Goal: Transaction & Acquisition: Book appointment/travel/reservation

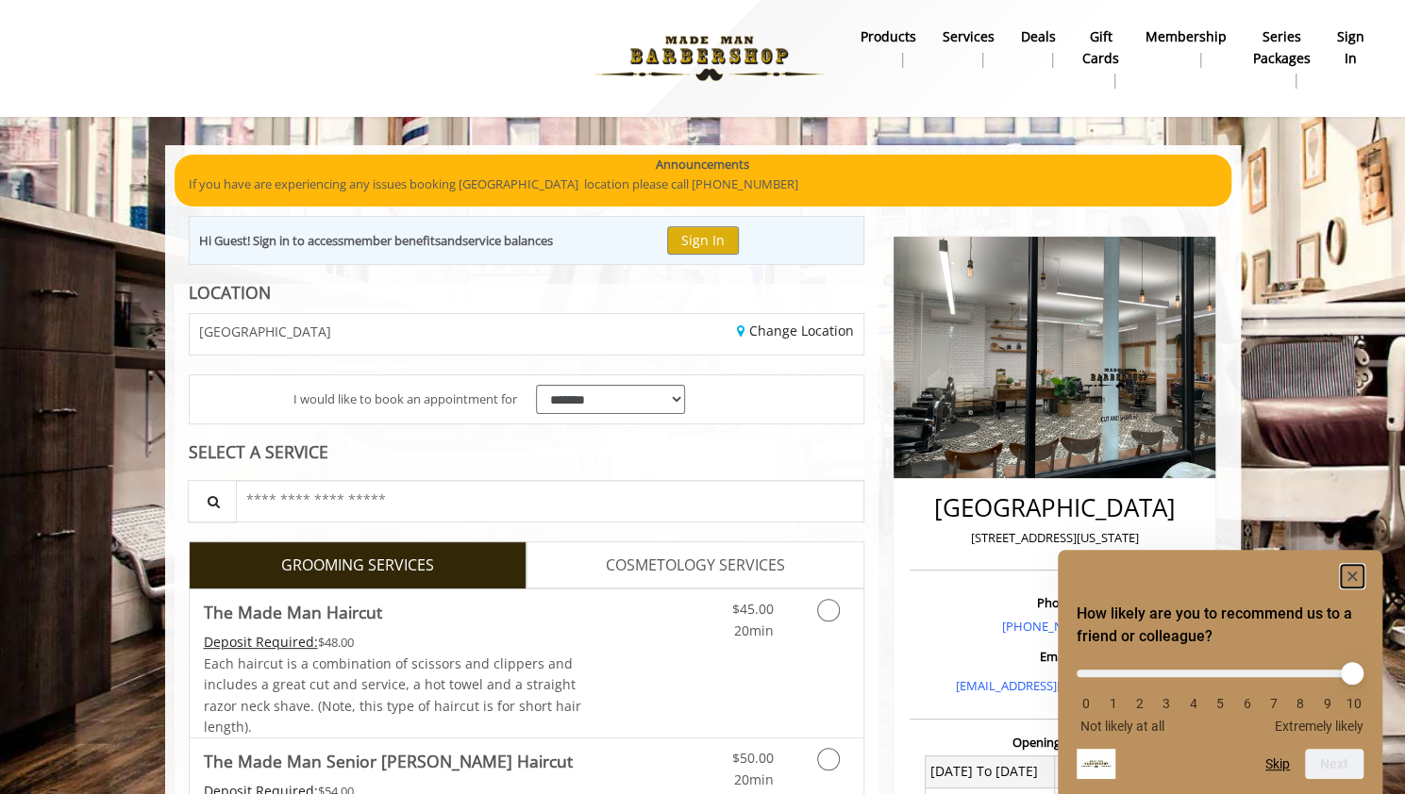
click at [1344, 574] on rect "Hide survey" at bounding box center [1351, 576] width 23 height 23
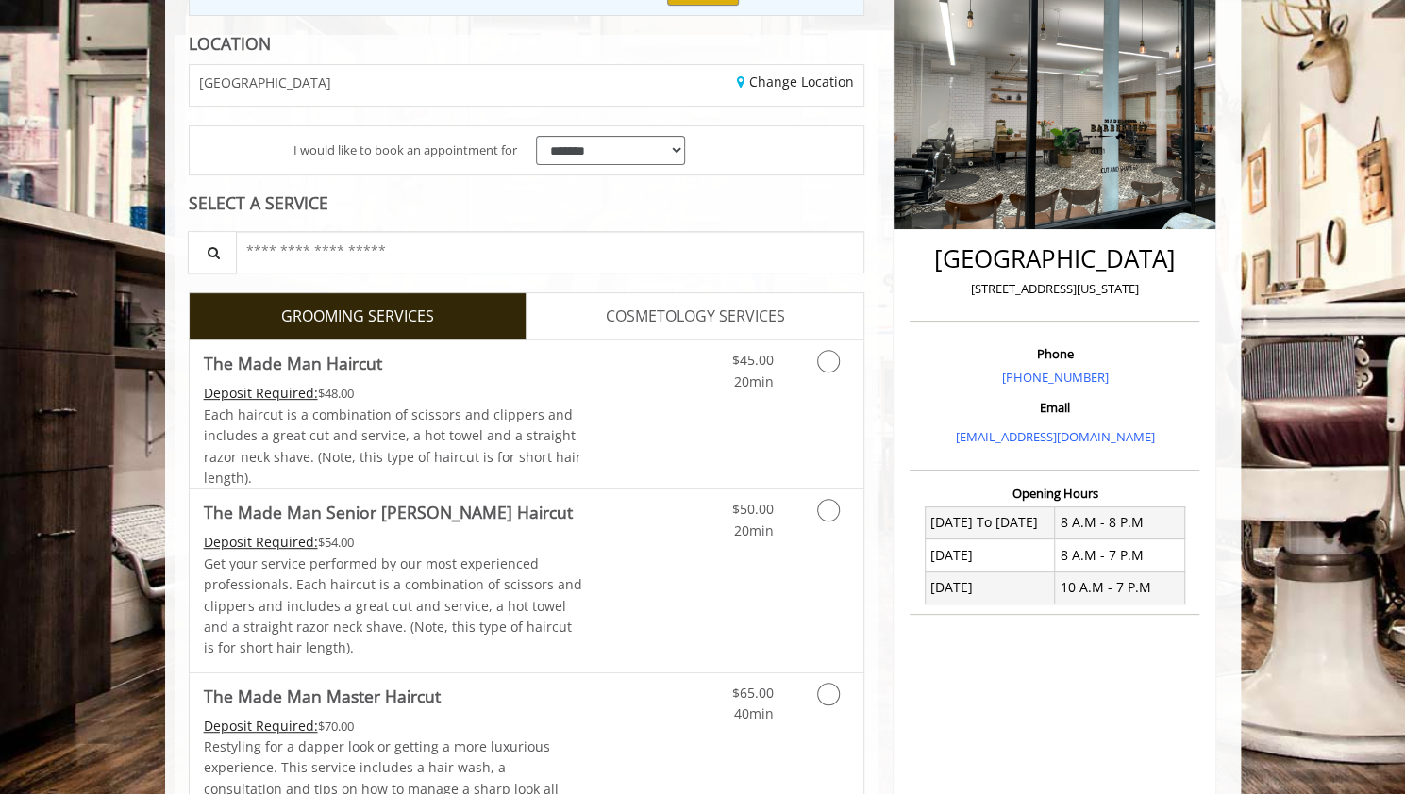
scroll to position [252, 0]
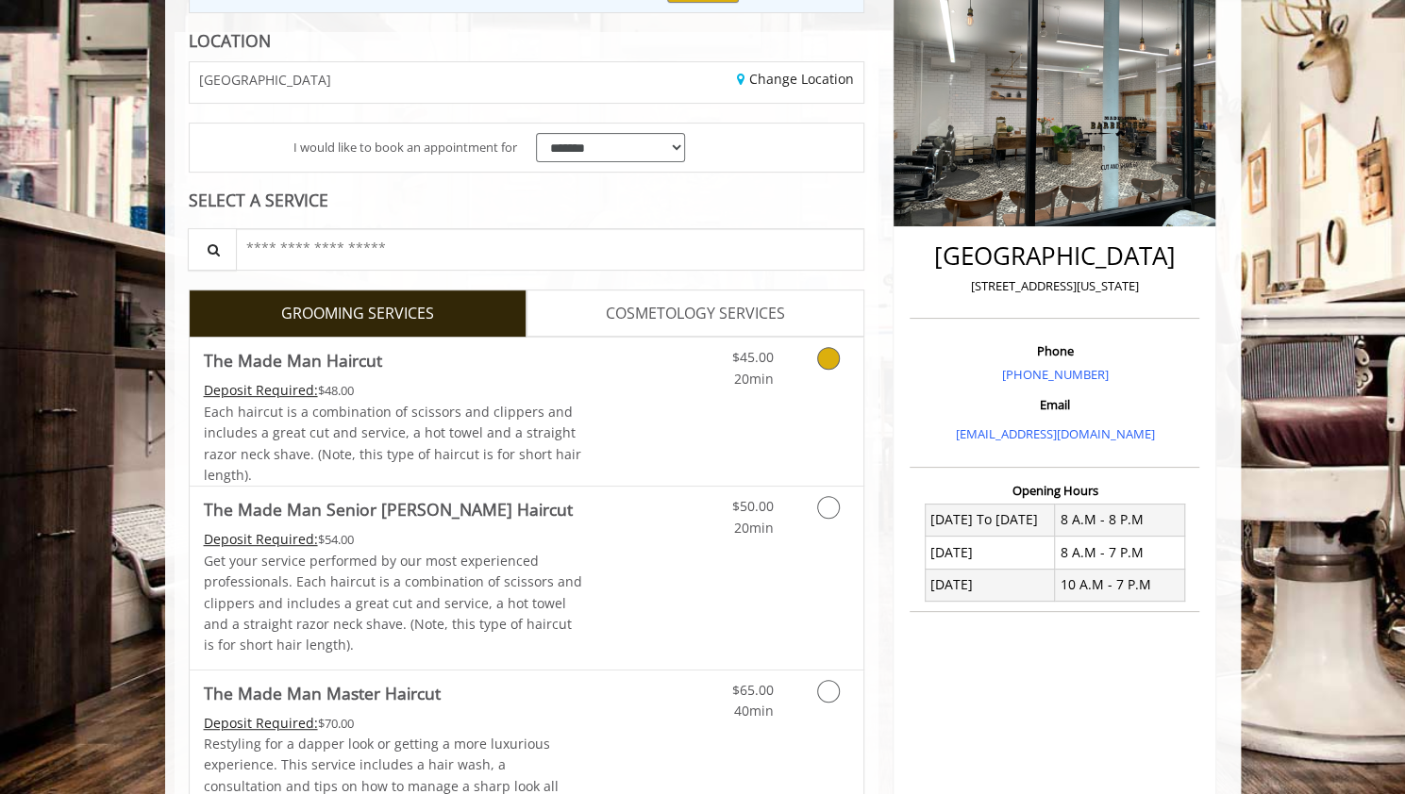
click at [824, 356] on icon "Grooming services" at bounding box center [828, 358] width 23 height 23
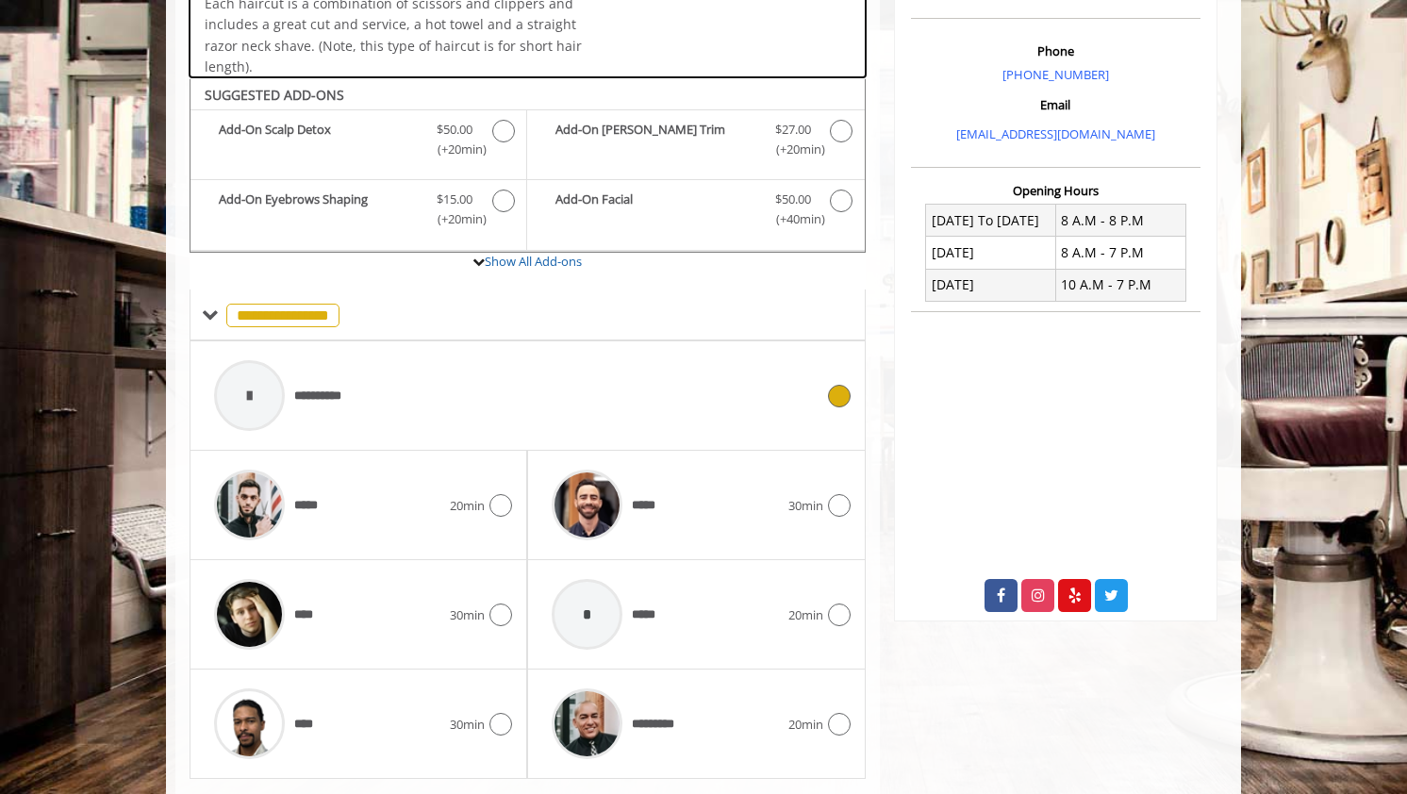
scroll to position [596, 0]
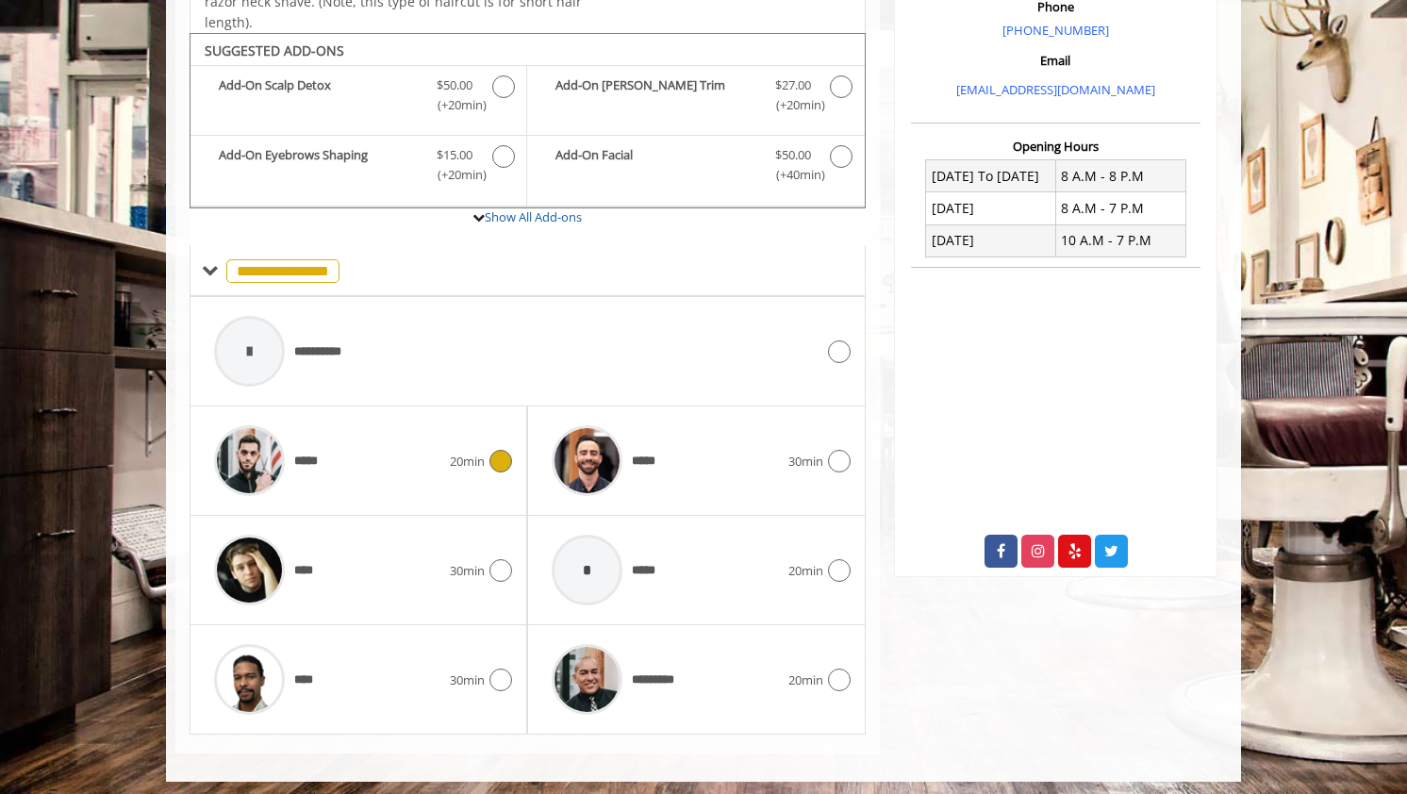
click at [505, 456] on icon at bounding box center [501, 461] width 23 height 23
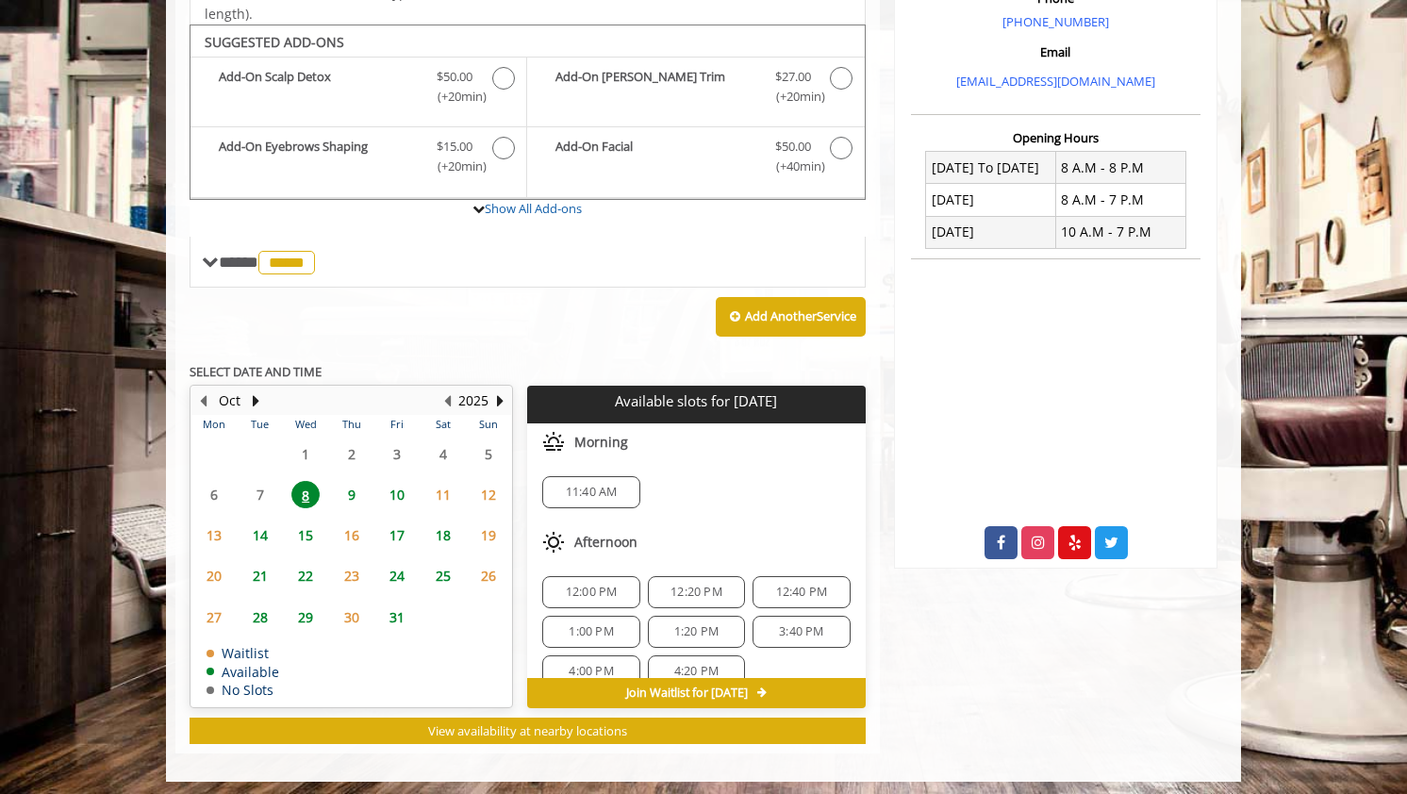
scroll to position [606, 0]
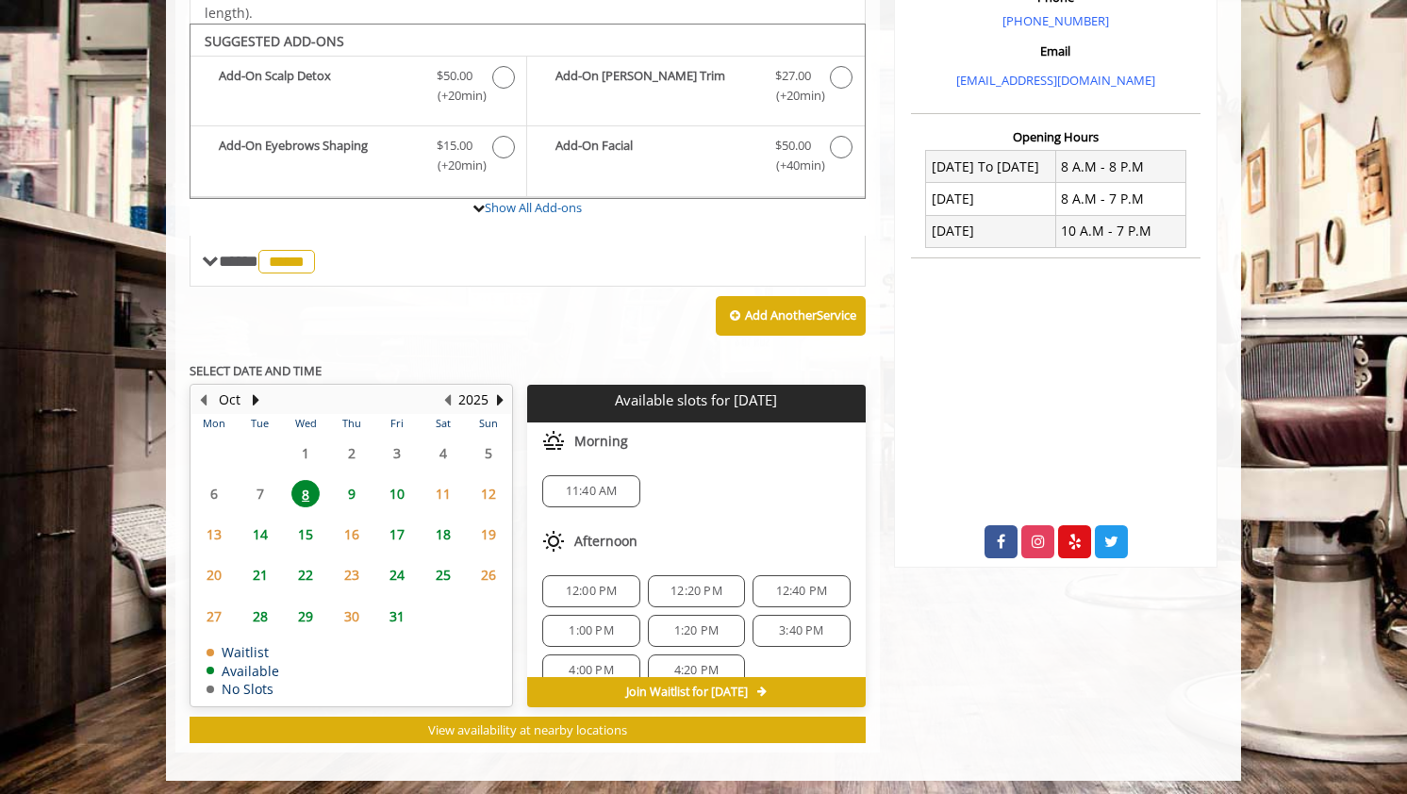
click at [402, 491] on span "10" at bounding box center [397, 493] width 28 height 27
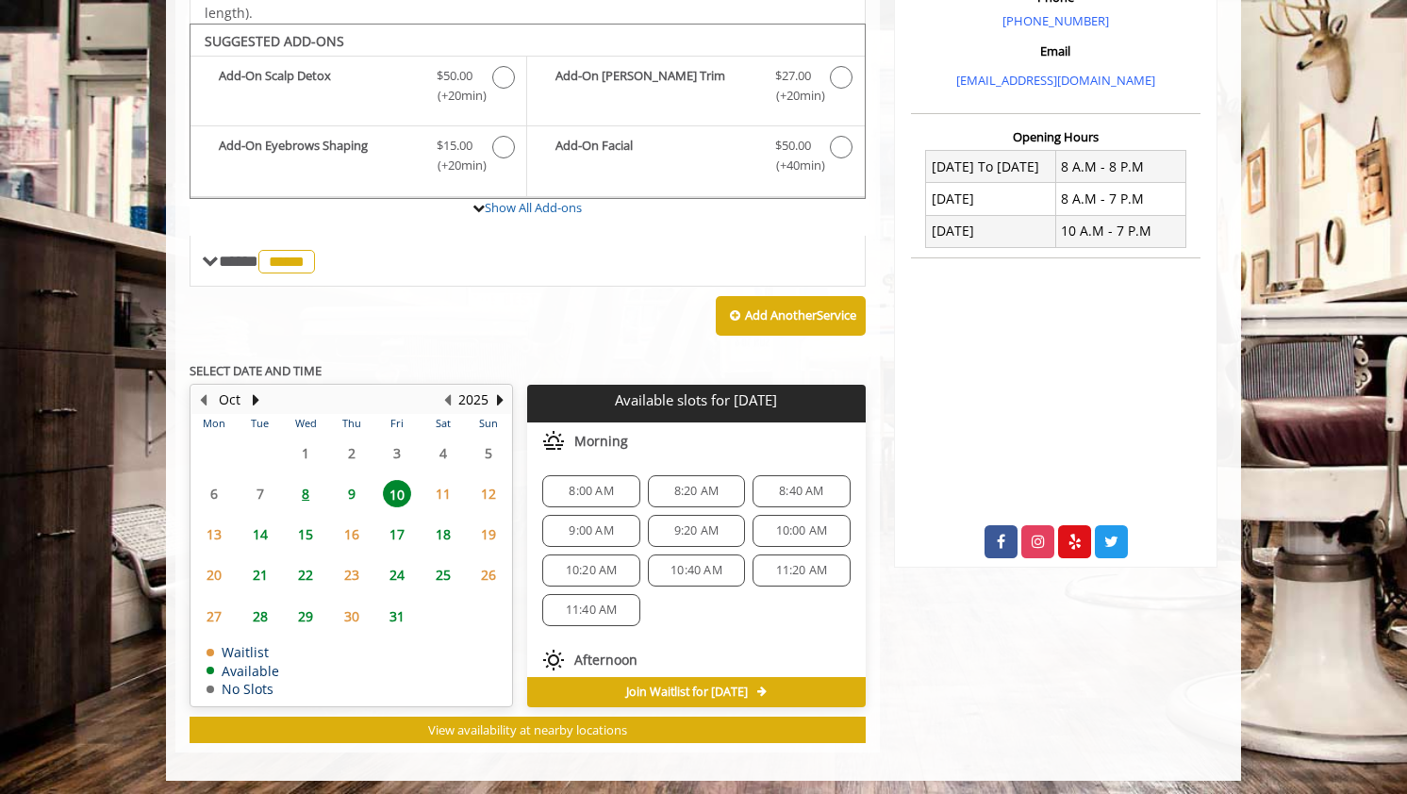
click at [352, 488] on span "9" at bounding box center [352, 493] width 28 height 27
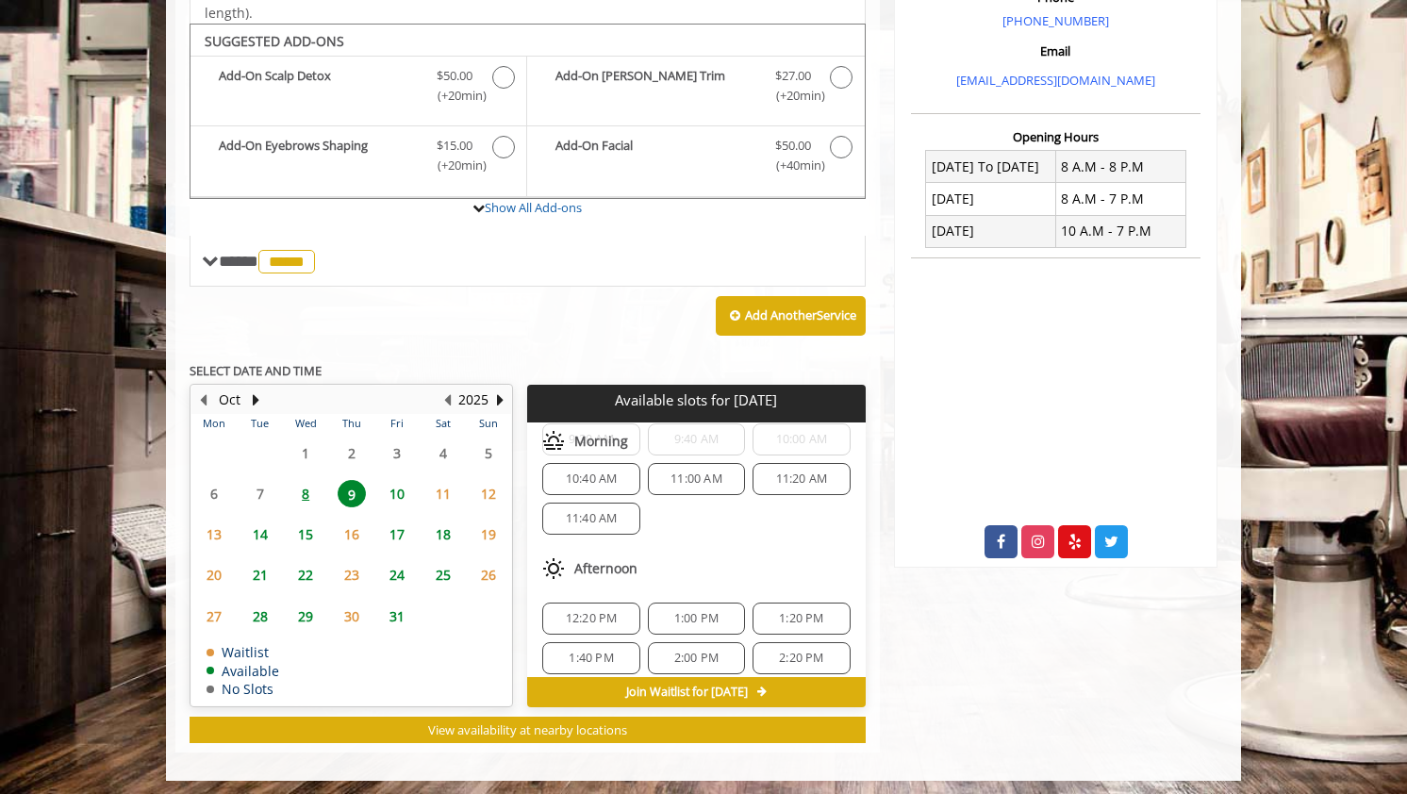
scroll to position [48, 0]
click at [604, 524] on div "11:40 AM" at bounding box center [590, 523] width 97 height 32
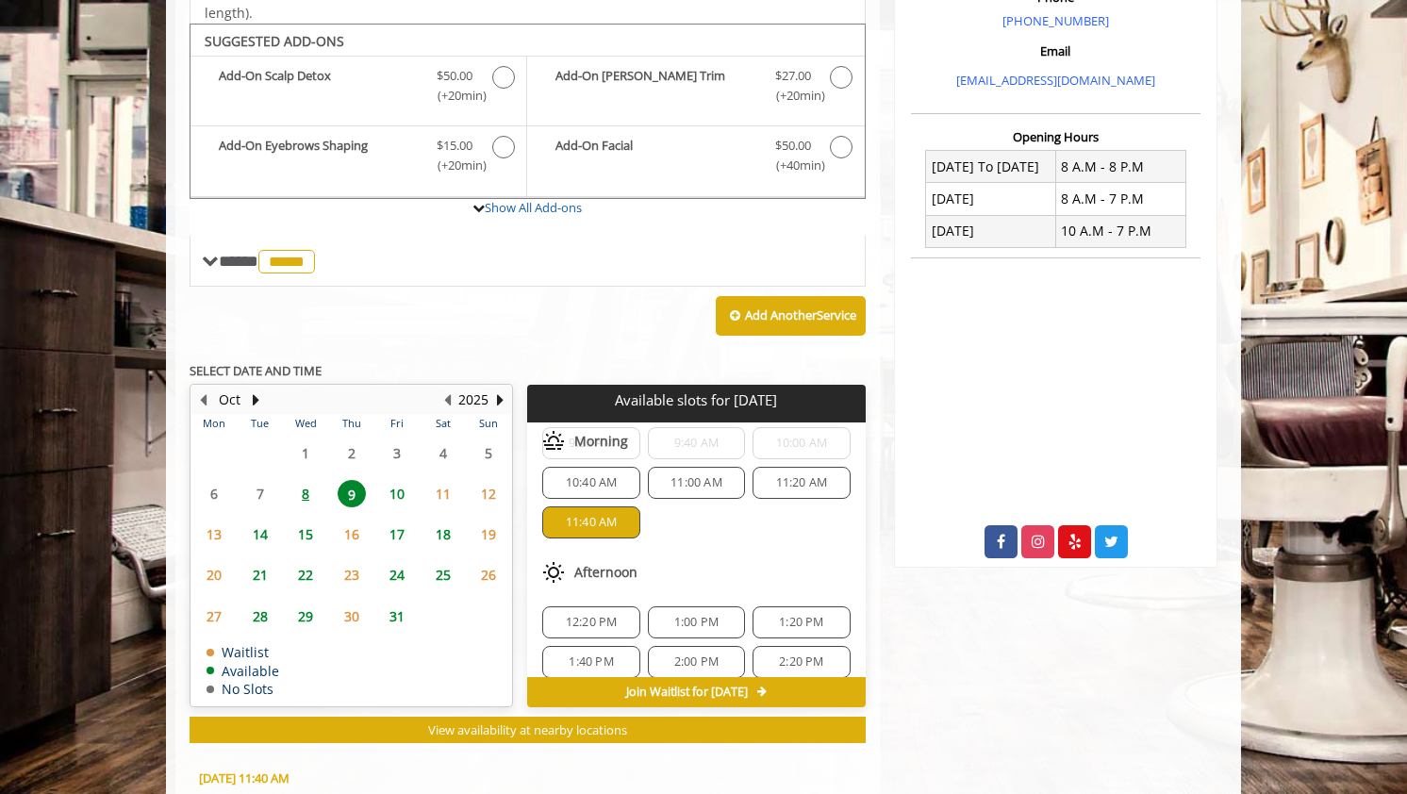
scroll to position [945, 0]
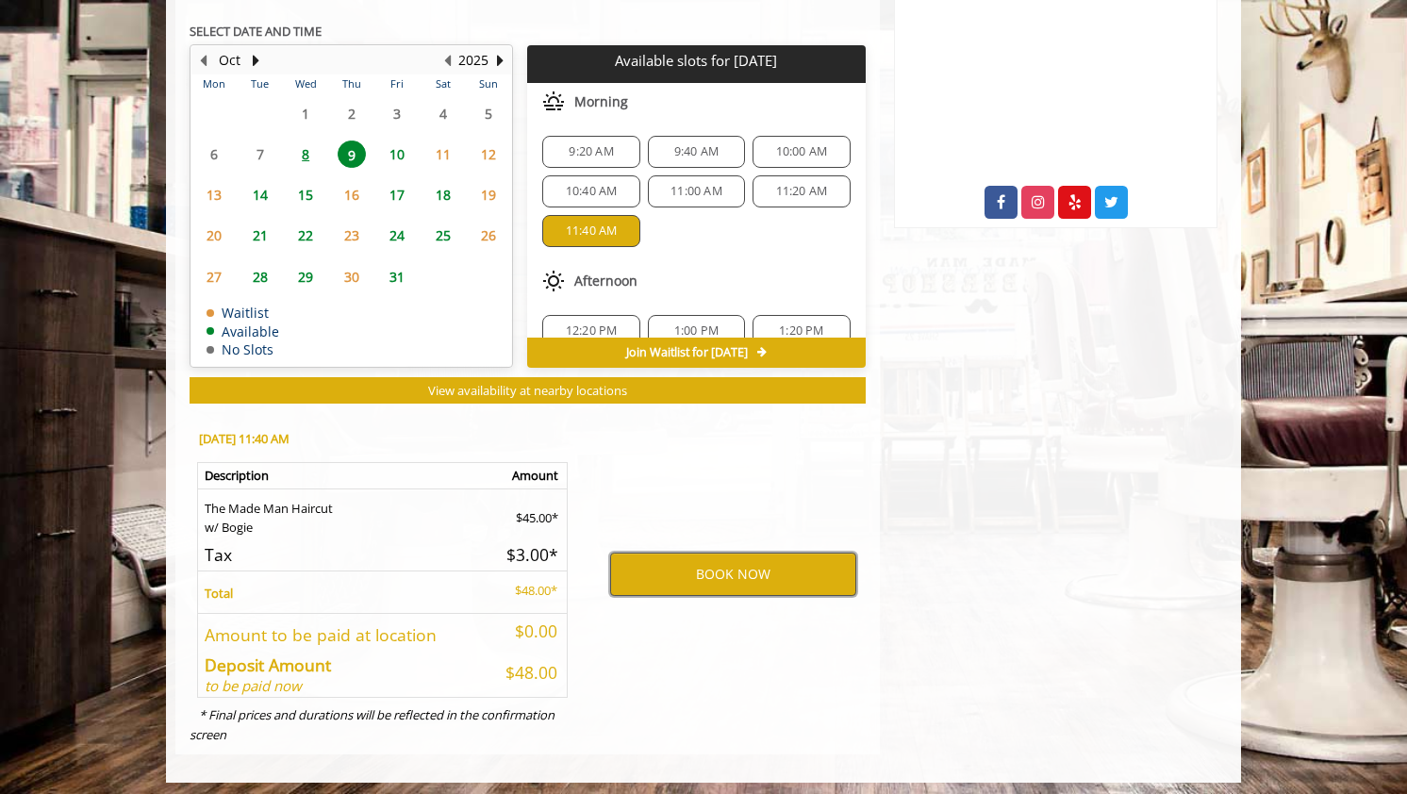
click at [702, 571] on button "BOOK NOW" at bounding box center [733, 574] width 246 height 43
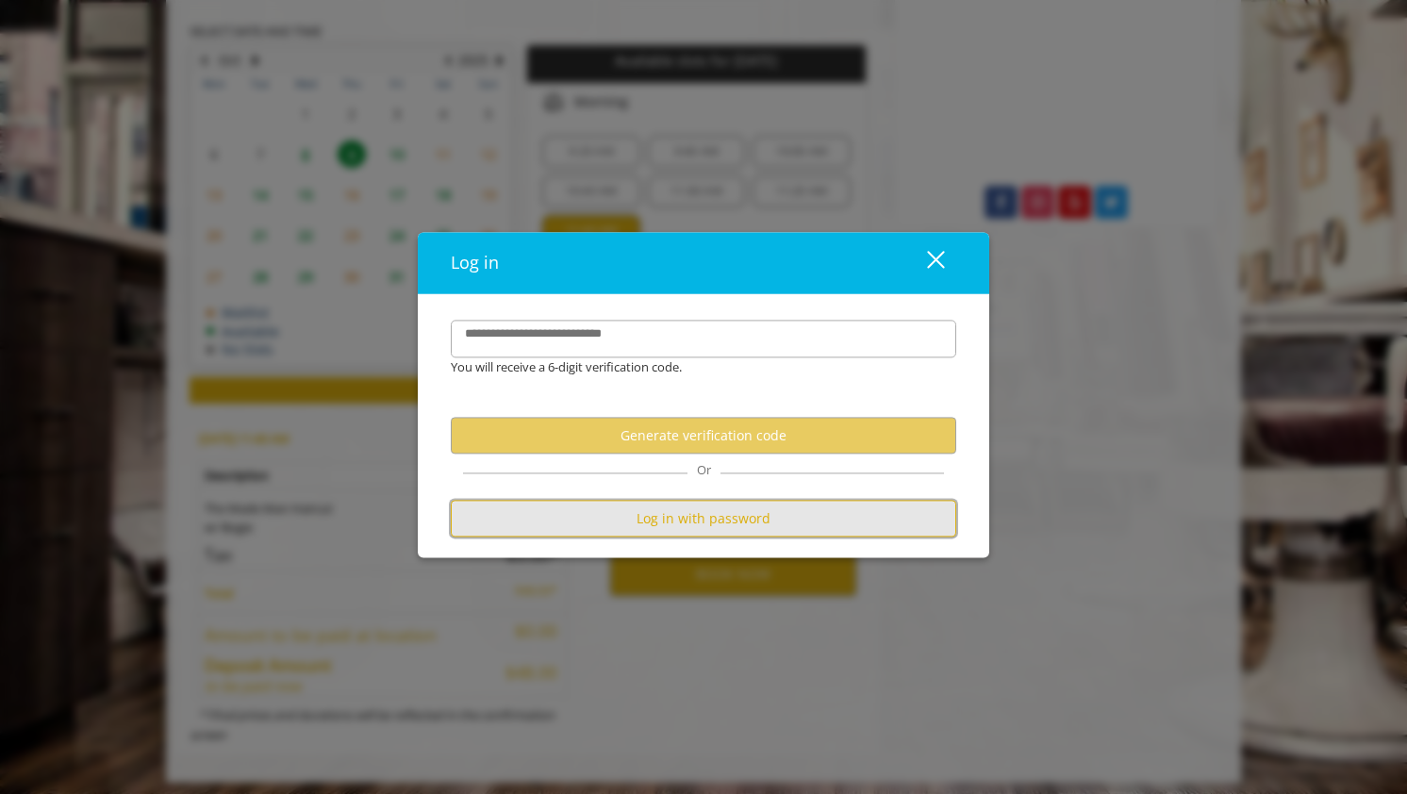
click at [694, 524] on button "Log in with password" at bounding box center [704, 519] width 506 height 37
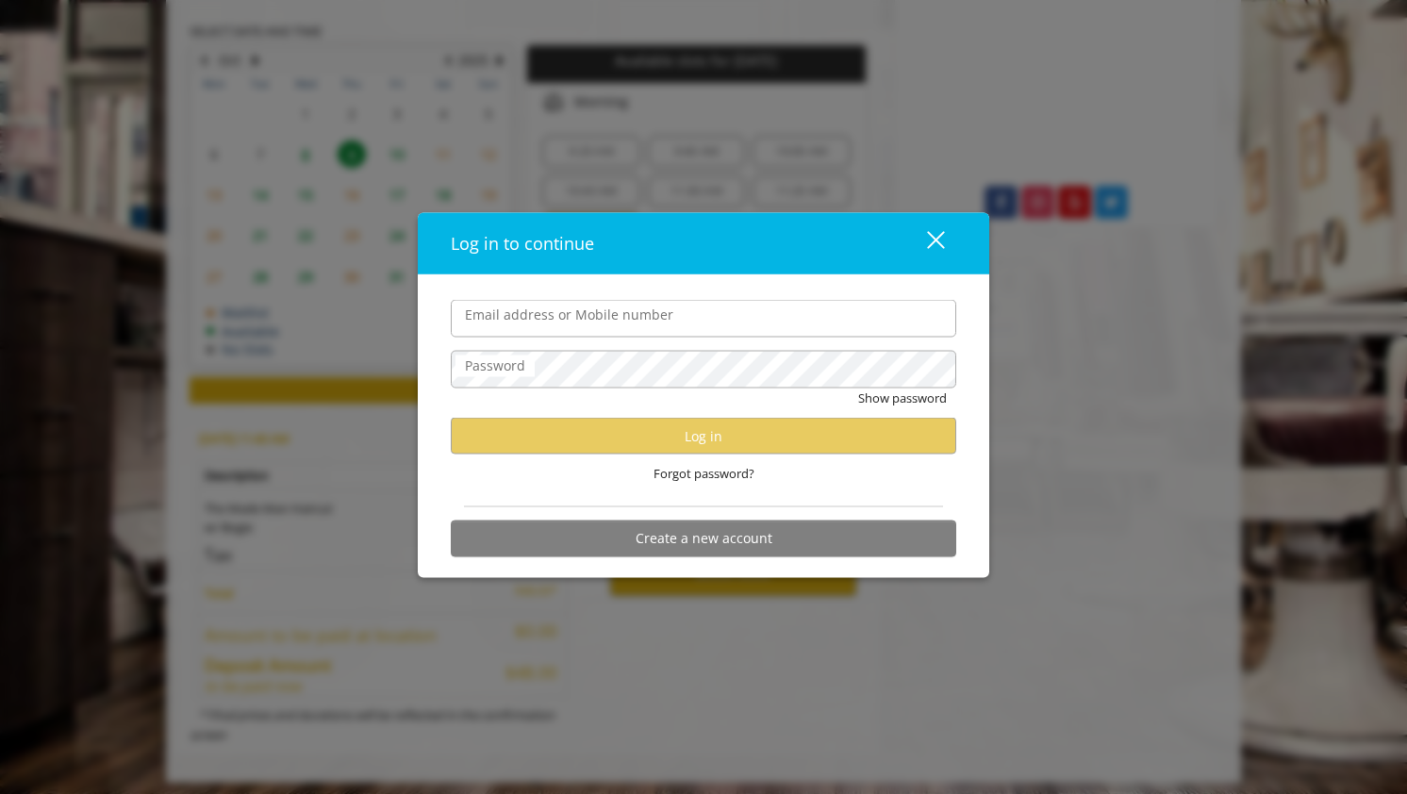
type input "**********"
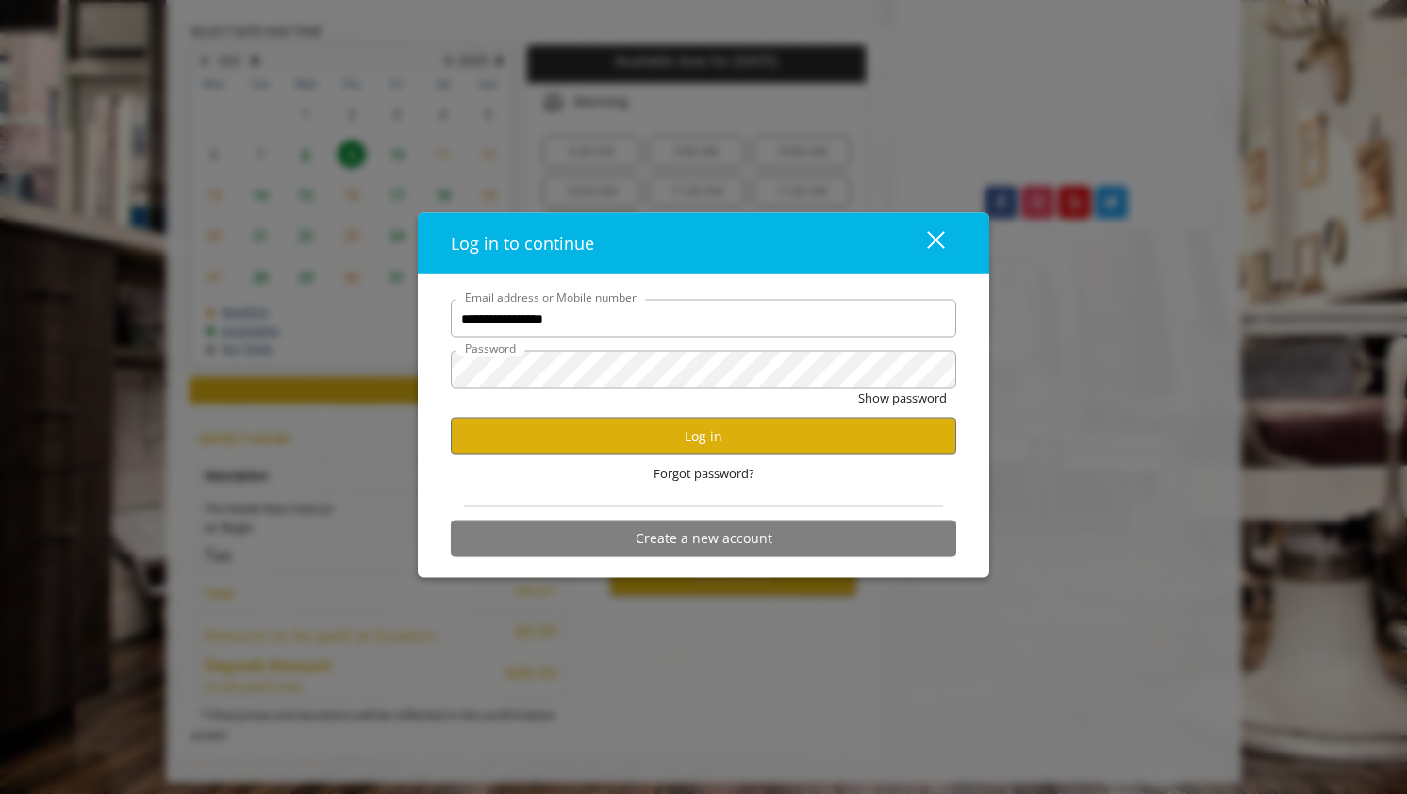
scroll to position [0, 0]
click at [658, 439] on button "Log in" at bounding box center [704, 436] width 506 height 37
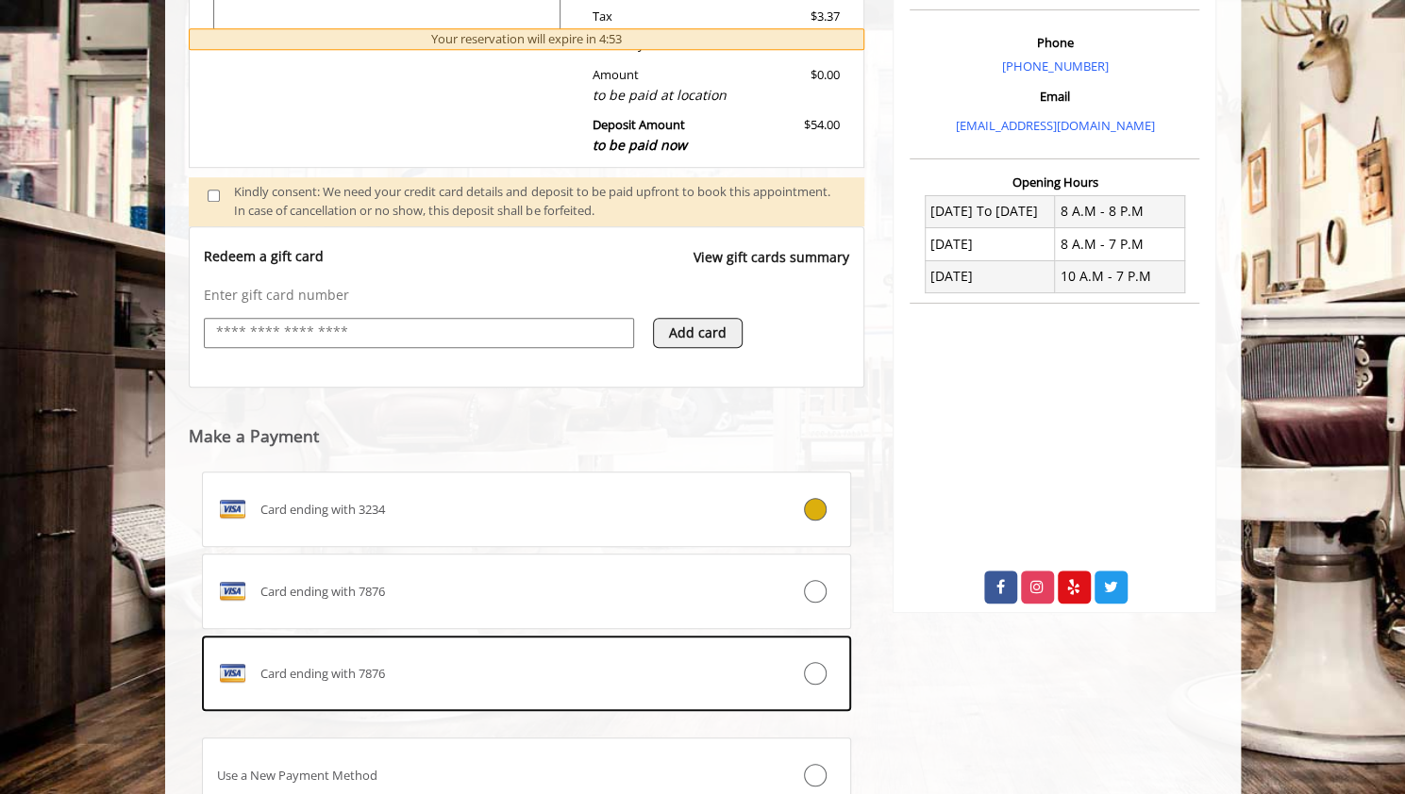
scroll to position [582, 0]
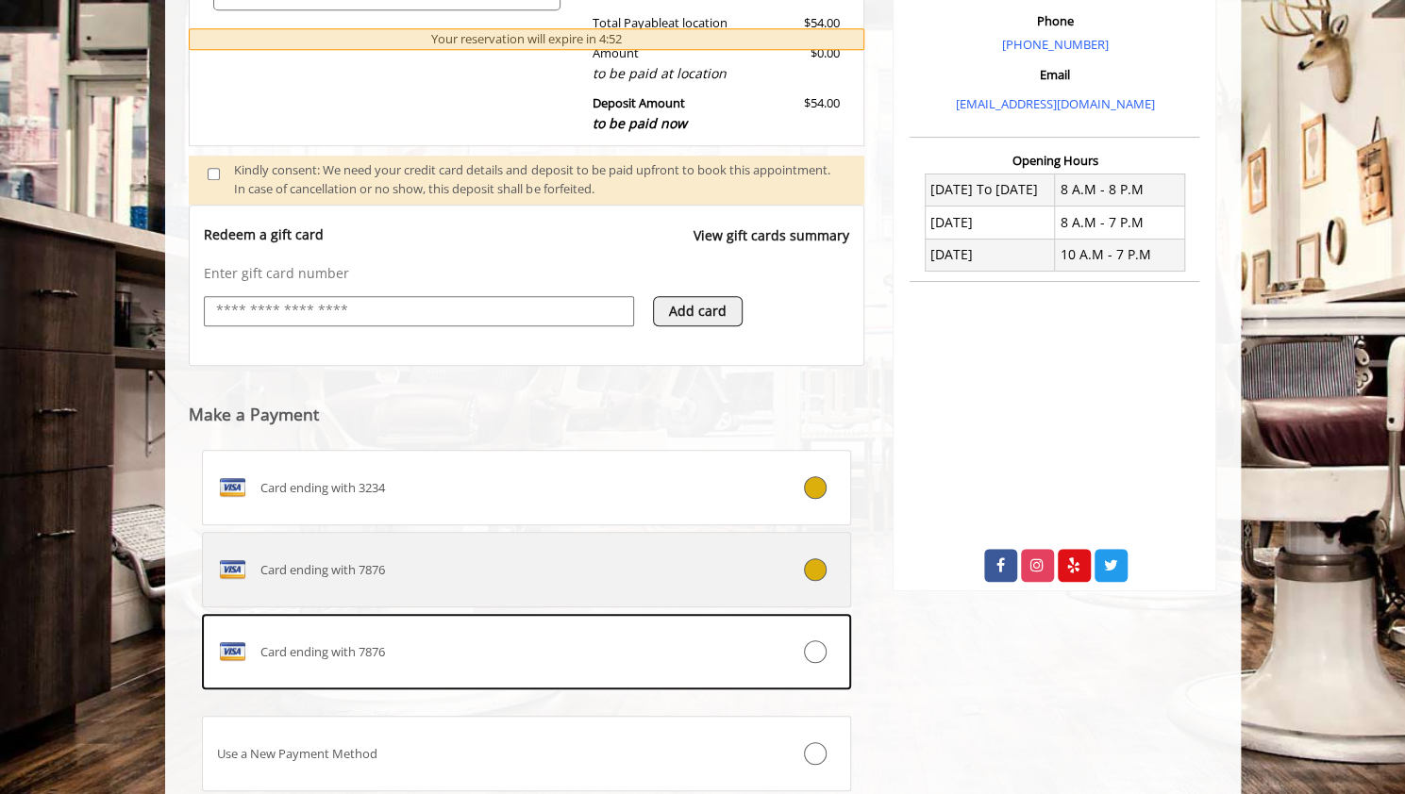
click at [815, 568] on icon at bounding box center [815, 569] width 23 height 23
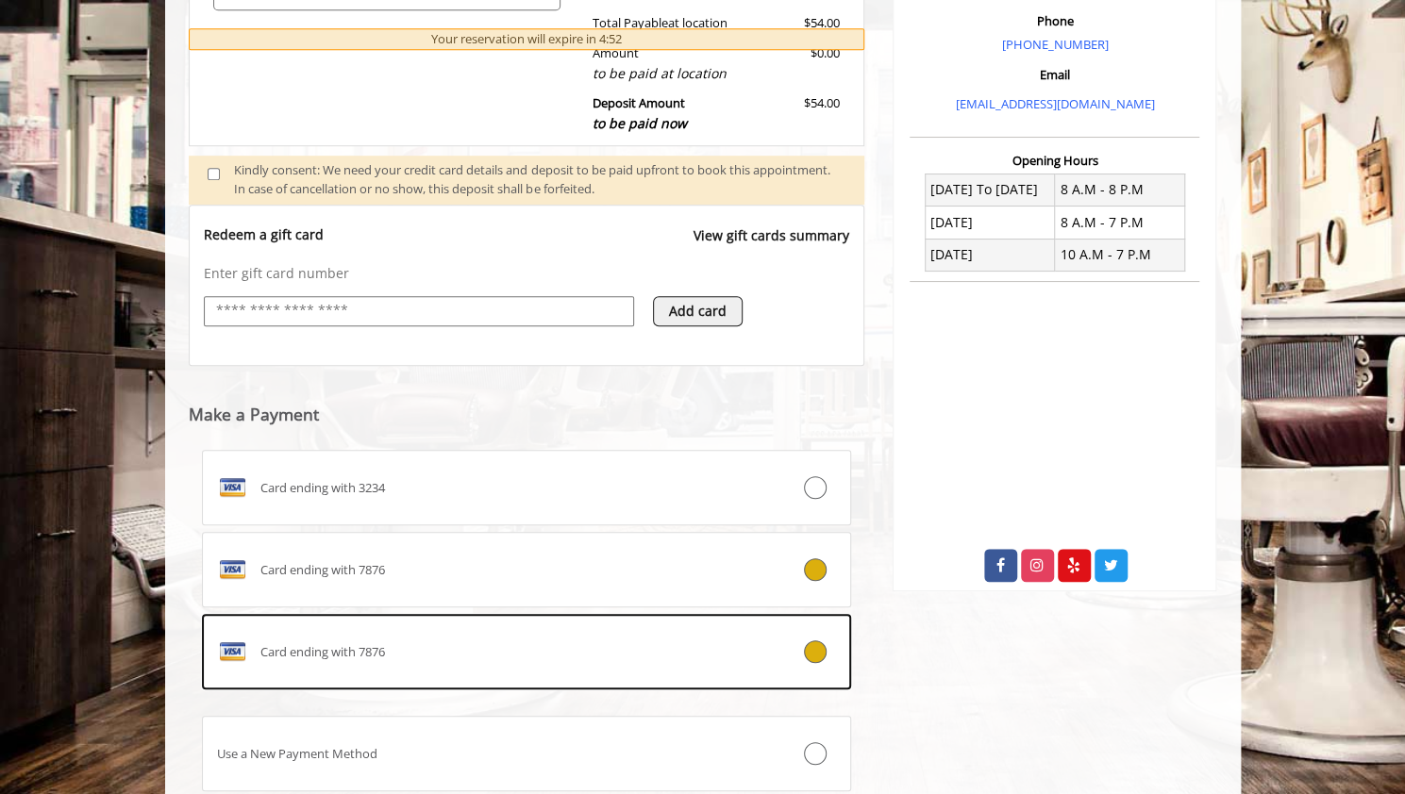
scroll to position [672, 0]
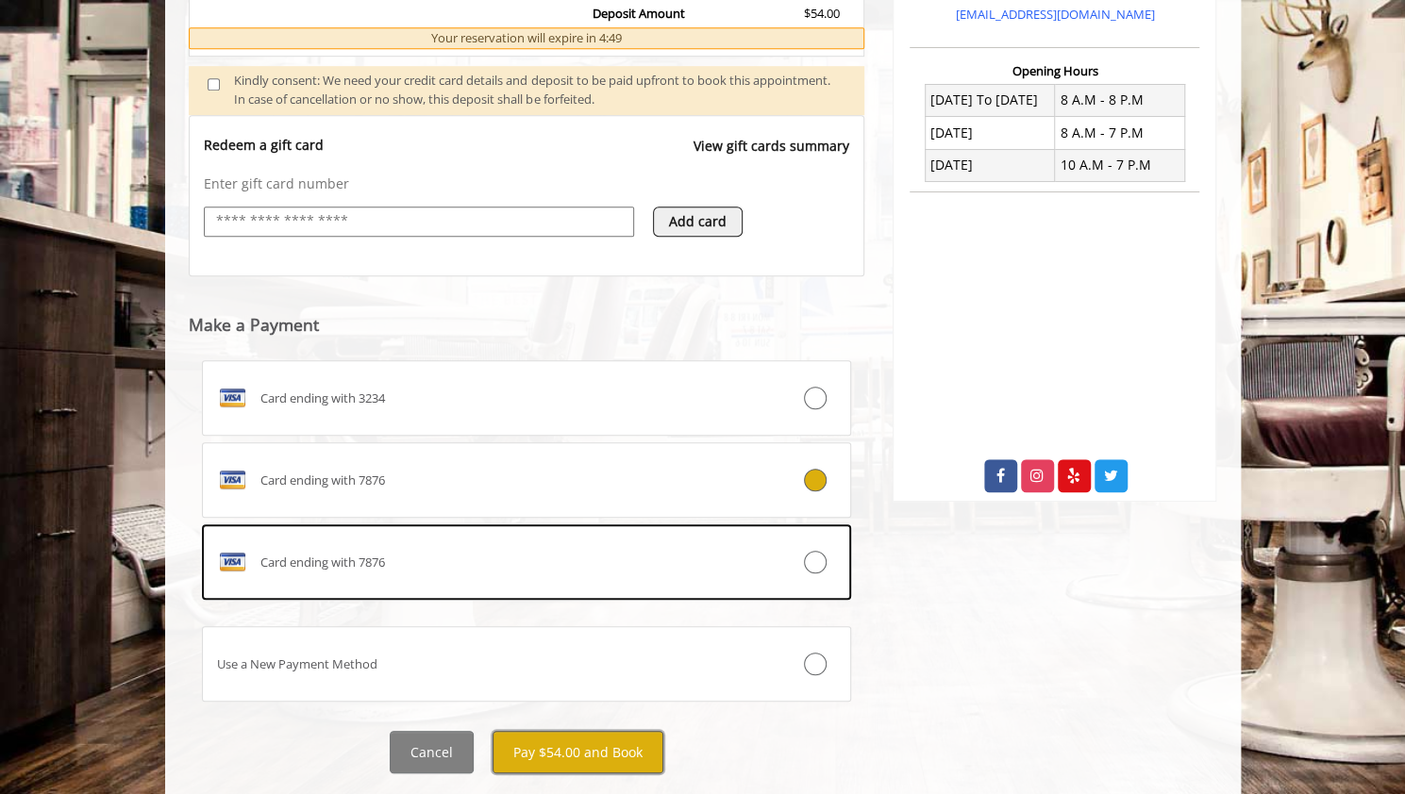
click at [580, 751] on button "Pay $54.00 and Book" at bounding box center [577, 752] width 171 height 42
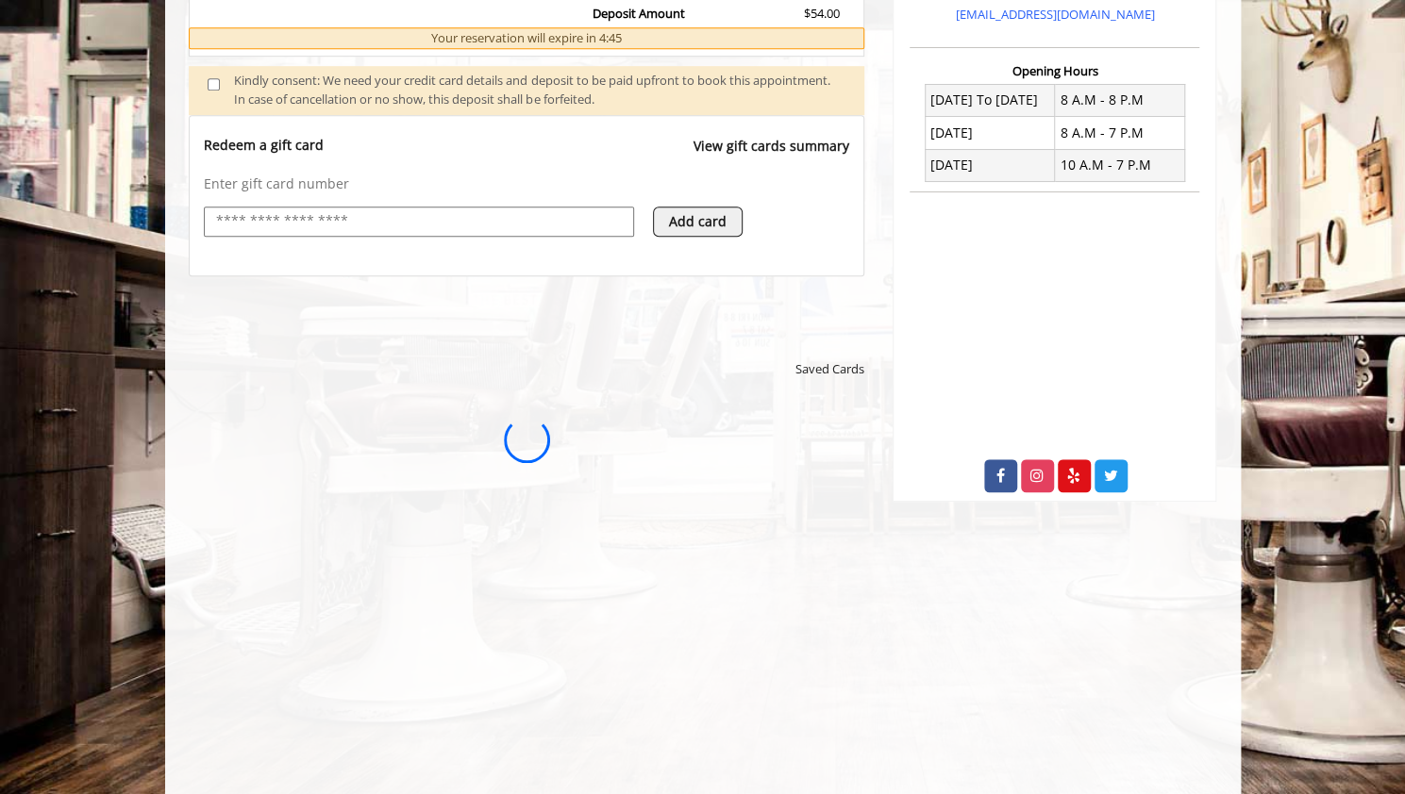
scroll to position [0, 0]
